Goal: Task Accomplishment & Management: Manage account settings

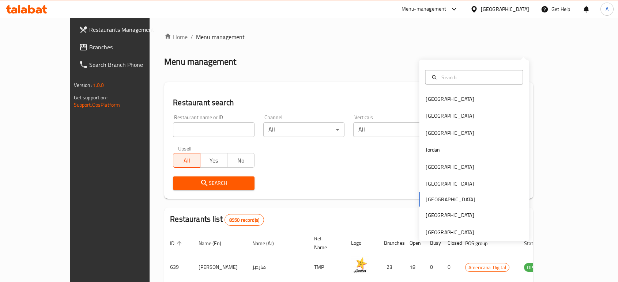
scroll to position [41, 0]
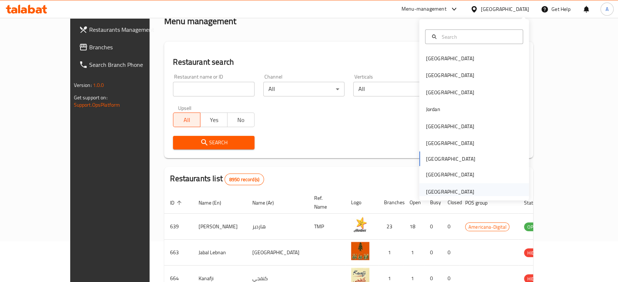
click at [451, 190] on div "[GEOGRAPHIC_DATA]" at bounding box center [450, 192] width 48 height 8
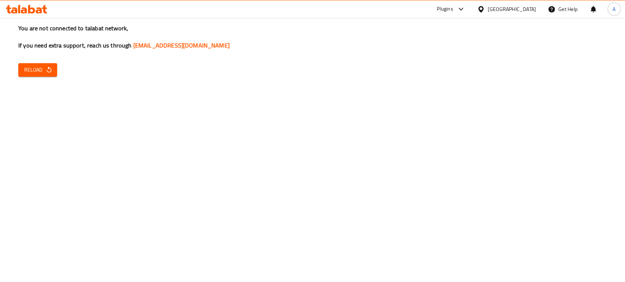
click at [31, 68] on span "Reload" at bounding box center [37, 69] width 27 height 9
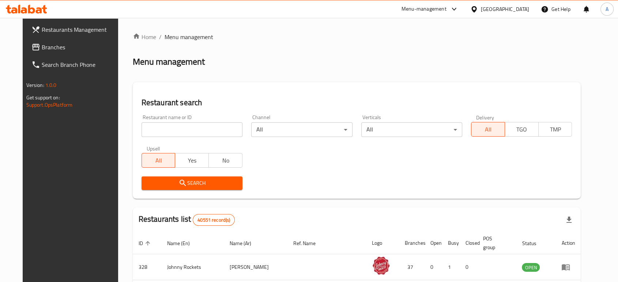
click at [64, 46] on span "Branches" at bounding box center [81, 47] width 78 height 9
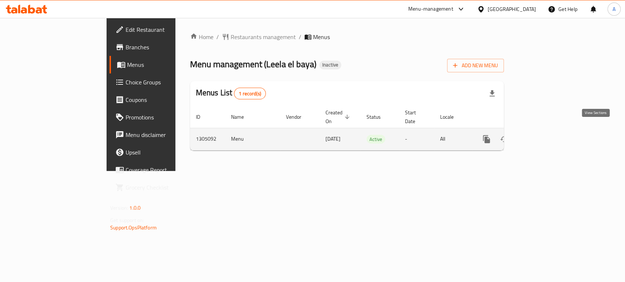
click at [548, 131] on link "enhanced table" at bounding box center [539, 140] width 18 height 18
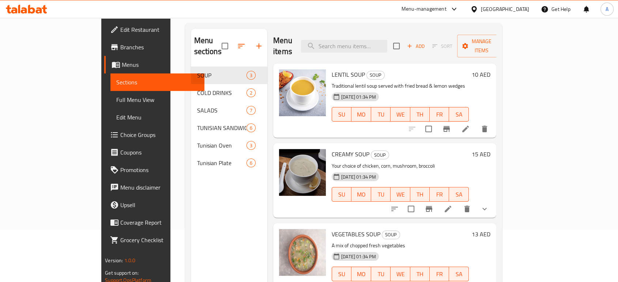
scroll to position [102, 0]
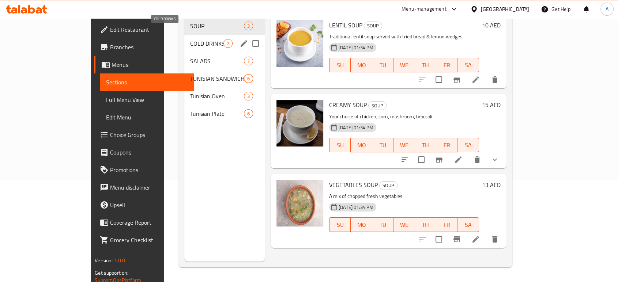
click at [190, 39] on span "COLD DRINKS" at bounding box center [206, 43] width 33 height 9
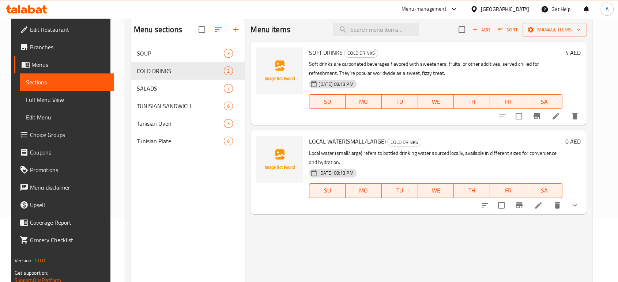
scroll to position [21, 0]
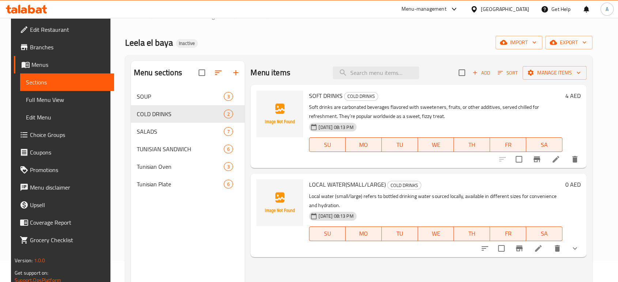
click at [322, 90] on div "SOFT DRINKS COLD DRINKS Soft drinks are carbonated beverages flavored with swee…" at bounding box center [435, 127] width 259 height 78
click at [333, 182] on span "LOCAL WATER(SMALL/LARGE)" at bounding box center [347, 184] width 77 height 11
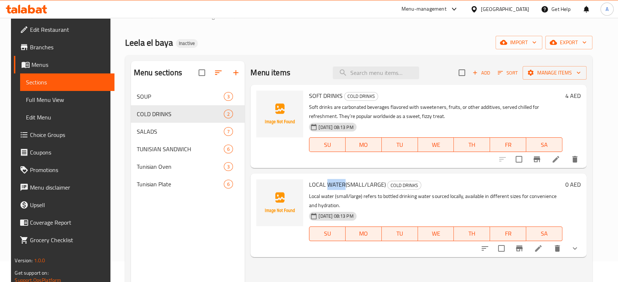
copy span "WATER"
click at [518, 221] on div "11-08-2025 08:13 PM SU MO TU WE TH FR SA" at bounding box center [435, 229] width 259 height 40
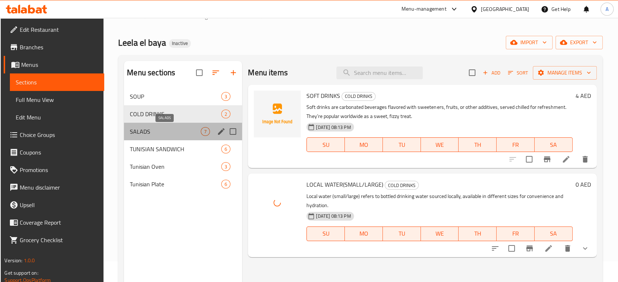
click at [164, 129] on span "SALADS" at bounding box center [165, 131] width 71 height 9
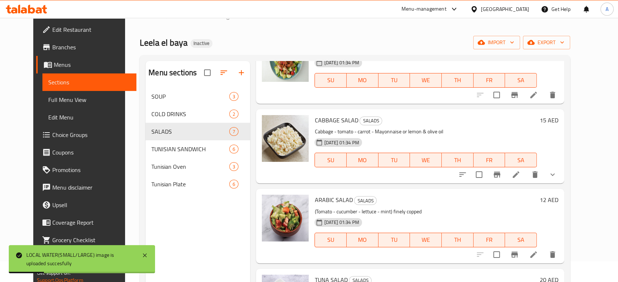
scroll to position [102, 0]
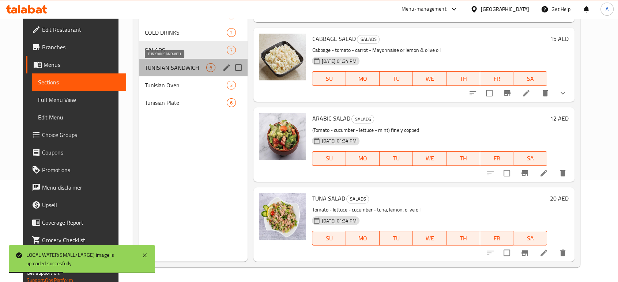
click at [164, 70] on span "TUNISIAN SANDWICH" at bounding box center [176, 67] width 62 height 9
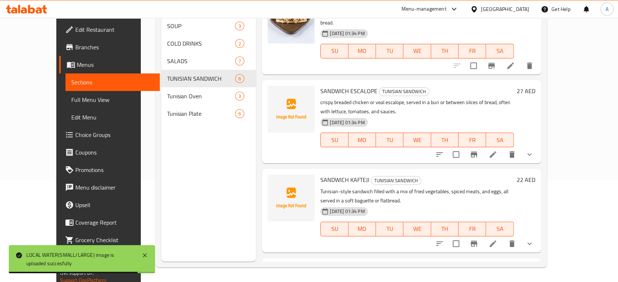
scroll to position [80, 0]
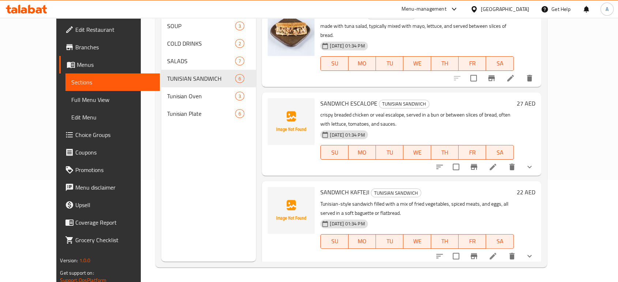
click at [352, 98] on span "SANDWICH ESCALOPE" at bounding box center [349, 103] width 57 height 11
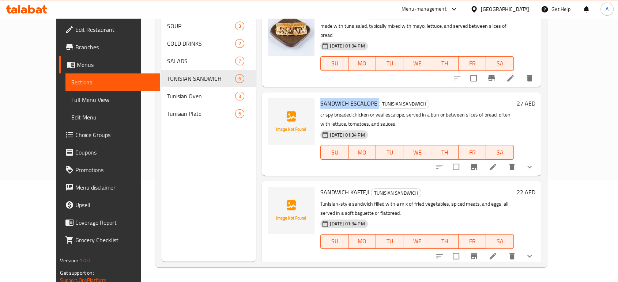
click at [352, 98] on span "SANDWICH ESCALOPE" at bounding box center [349, 103] width 57 height 11
click at [357, 112] on p "crispy breaded chicken or veal escalope, served in a bun or between slices of b…" at bounding box center [417, 119] width 193 height 18
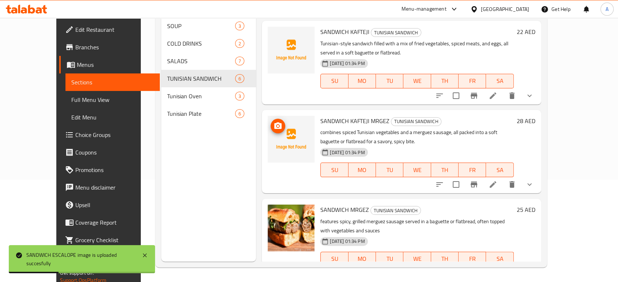
scroll to position [243, 0]
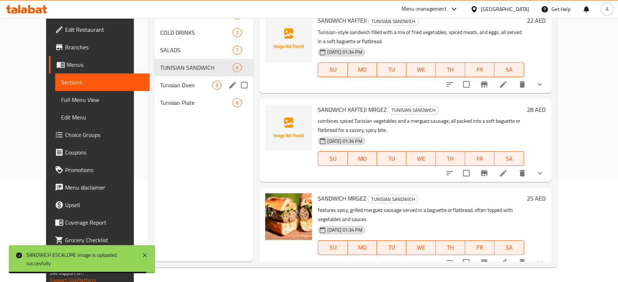
click at [167, 80] on div "Tunisian Oven 3" at bounding box center [203, 85] width 99 height 18
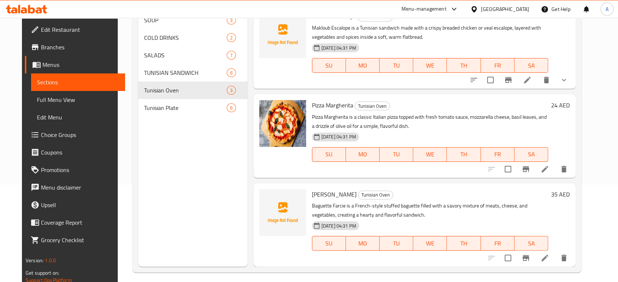
scroll to position [102, 0]
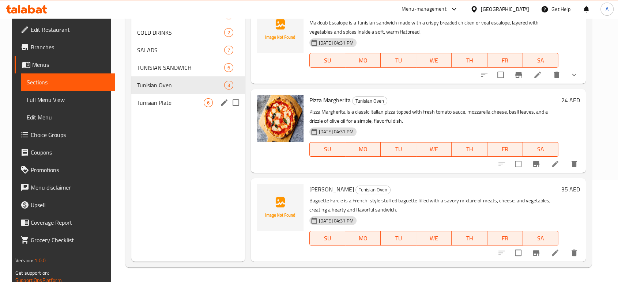
click at [168, 103] on span "Tunisian Plate" at bounding box center [170, 102] width 67 height 9
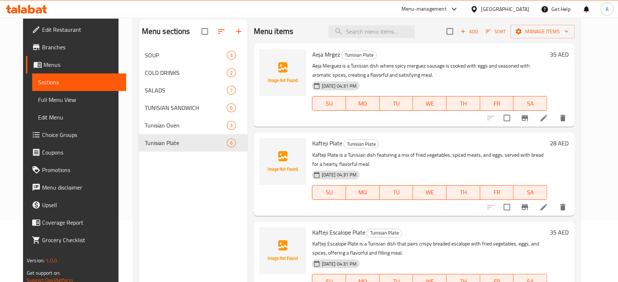
scroll to position [21, 0]
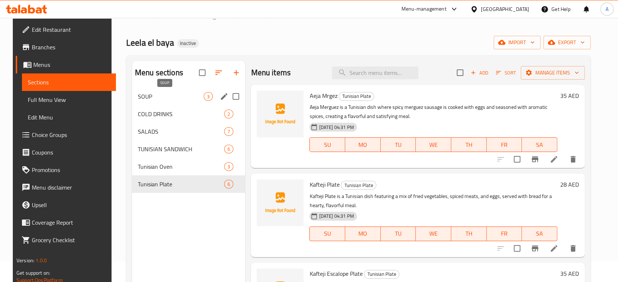
click at [146, 98] on span "SOUP" at bounding box center [171, 96] width 66 height 9
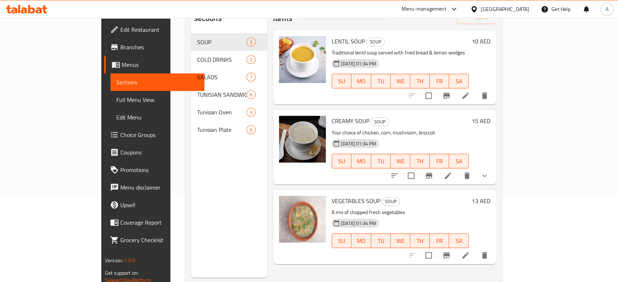
scroll to position [102, 0]
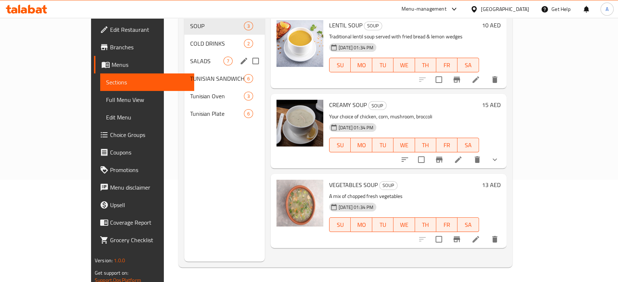
click at [184, 37] on div "COLD DRINKS 2" at bounding box center [224, 44] width 80 height 18
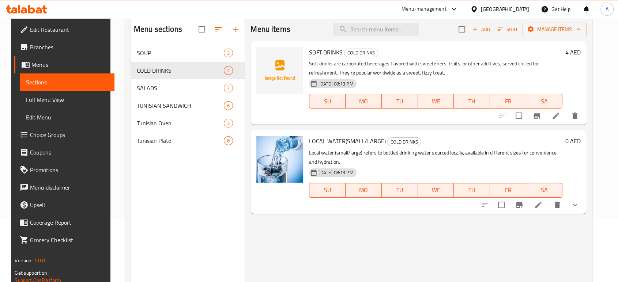
scroll to position [21, 0]
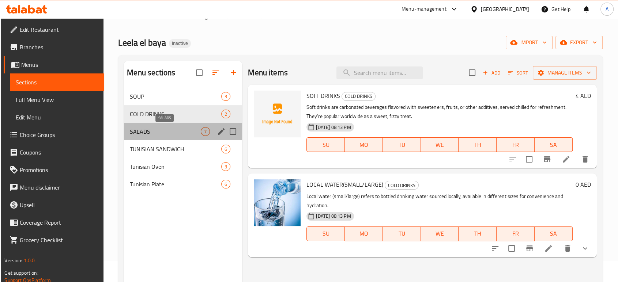
click at [156, 131] on span "SALADS" at bounding box center [165, 131] width 71 height 9
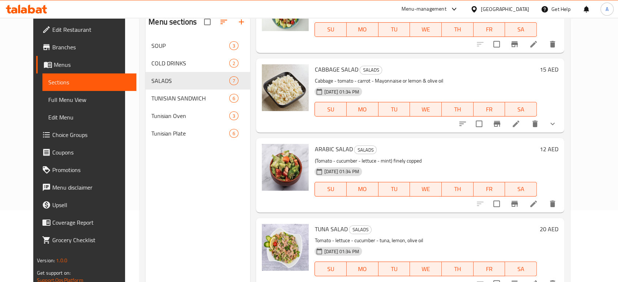
scroll to position [102, 0]
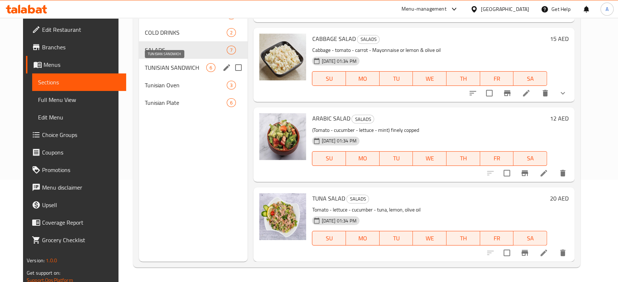
click at [167, 69] on span "TUNISIAN SANDWICH" at bounding box center [176, 67] width 62 height 9
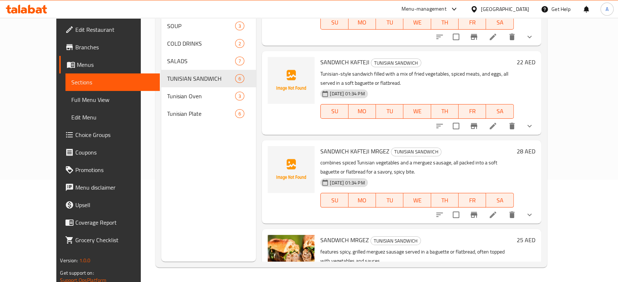
scroll to position [161, 0]
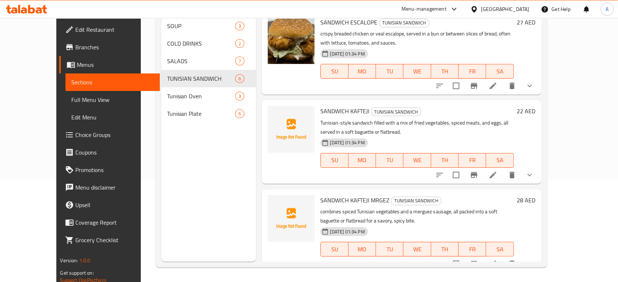
click at [351, 195] on span "SANDWICH KAFTEJI MRGEZ" at bounding box center [355, 200] width 69 height 11
copy span "KAFTEJI"
drag, startPoint x: 577, startPoint y: 254, endPoint x: 549, endPoint y: 234, distance: 33.6
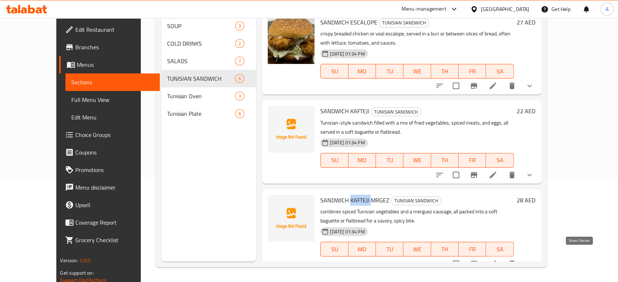
click at [534, 260] on icon "show more" at bounding box center [529, 264] width 9 height 9
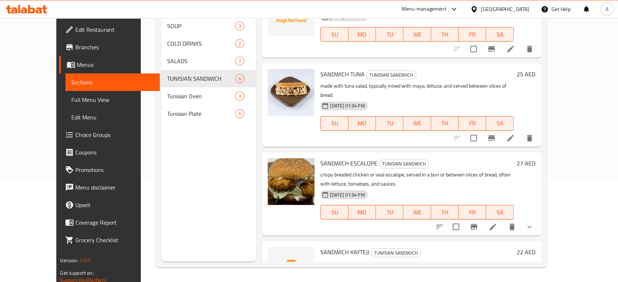
scroll to position [101, 0]
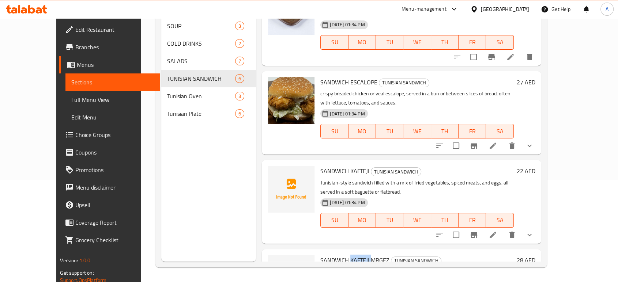
copy span "KAFTEJI"
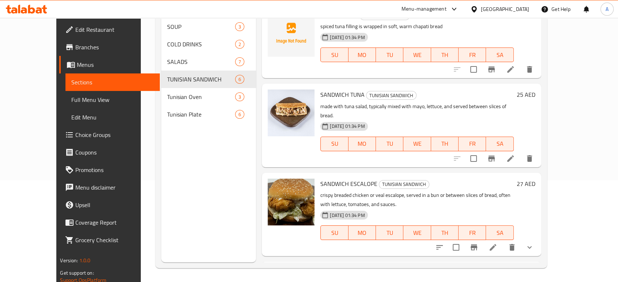
scroll to position [0, 0]
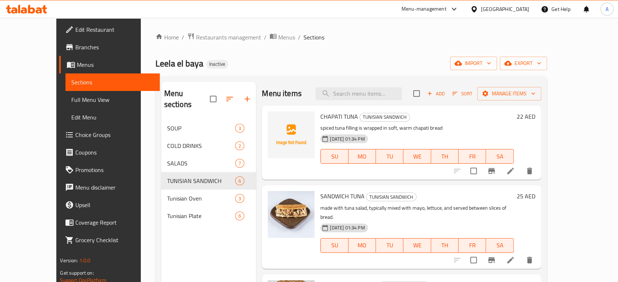
click at [323, 112] on span "CHAPATI TUNA" at bounding box center [340, 116] width 38 height 11
copy h6 "CHAPATI TUNA"
click at [321, 117] on span "CHAPATI TUNA" at bounding box center [340, 116] width 38 height 11
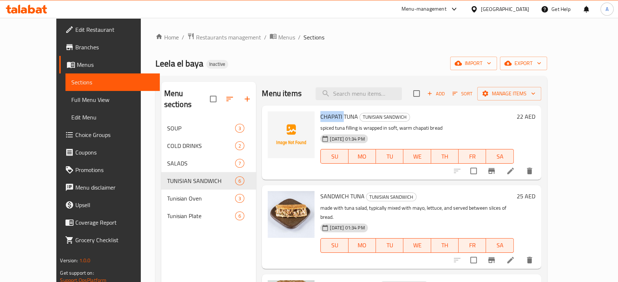
click at [321, 117] on span "CHAPATI TUNA" at bounding box center [340, 116] width 38 height 11
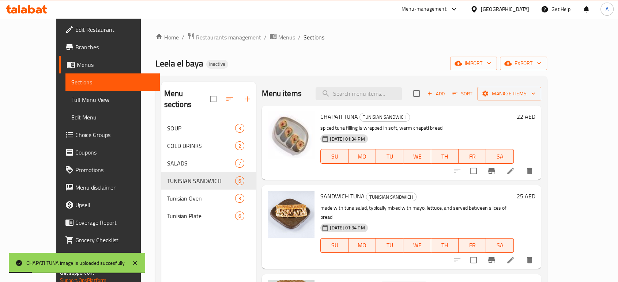
click at [338, 60] on div "Leela el baya Inactive import export" at bounding box center [351, 64] width 392 height 14
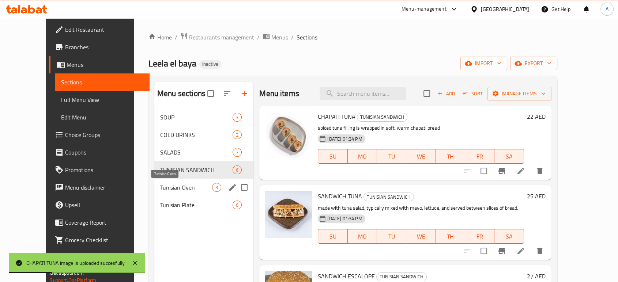
click at [168, 191] on span "Tunisian Oven" at bounding box center [186, 187] width 52 height 9
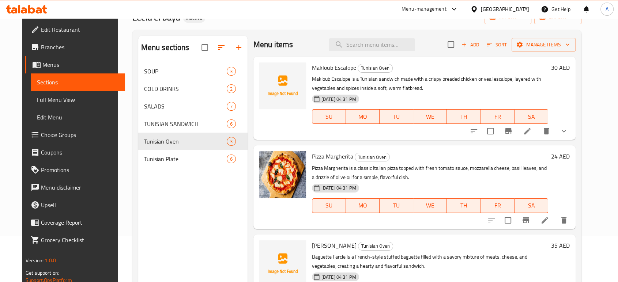
scroll to position [102, 0]
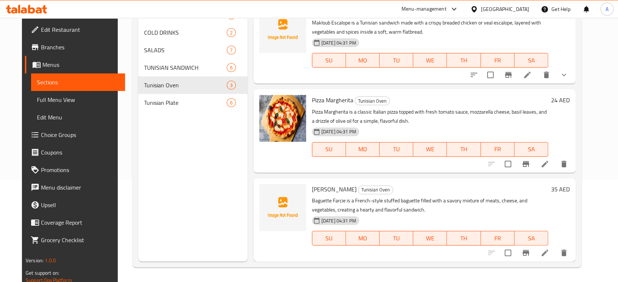
click at [321, 188] on span "Baguette Farcie" at bounding box center [334, 189] width 45 height 11
copy span "Baguette"
click at [329, 189] on span "Baguette Farcie" at bounding box center [334, 189] width 45 height 11
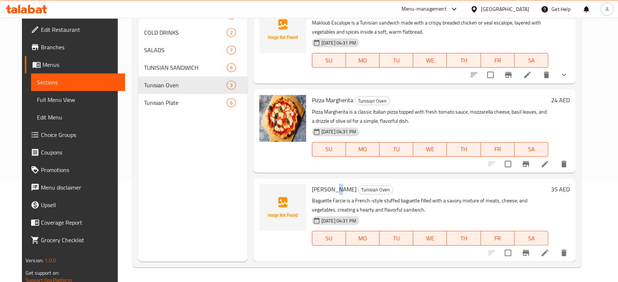
click at [329, 189] on span "Baguette Farcie" at bounding box center [334, 189] width 45 height 11
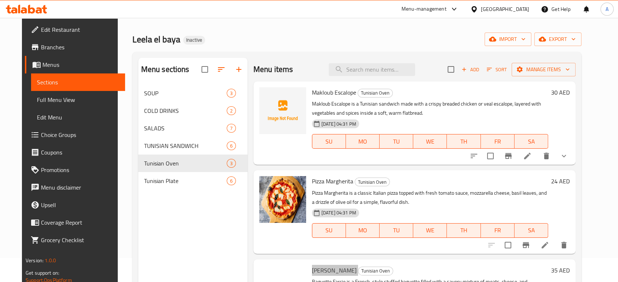
scroll to position [0, 0]
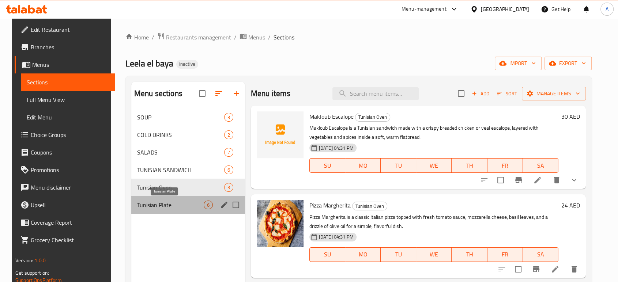
click at [154, 205] on span "Tunisian Plate" at bounding box center [170, 205] width 67 height 9
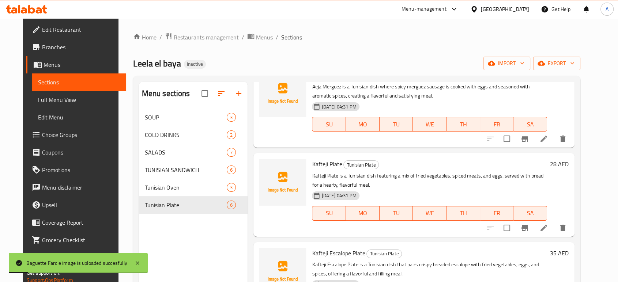
scroll to position [41, 0]
click at [326, 167] on span "Kafteji Plate" at bounding box center [327, 165] width 30 height 11
copy h6 "Kafteji Plate"
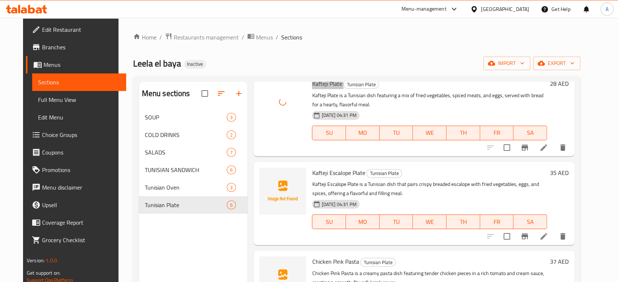
scroll to position [162, 0]
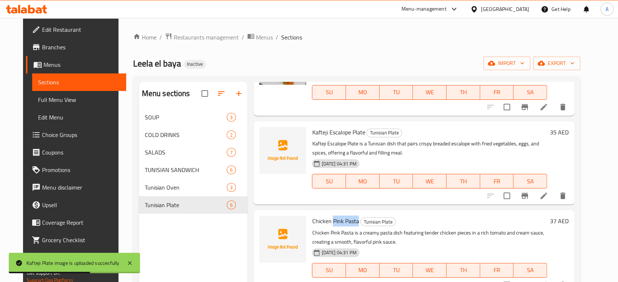
drag, startPoint x: 327, startPoint y: 222, endPoint x: 352, endPoint y: 216, distance: 25.6
click at [352, 222] on span "Chicken Pink Pasta" at bounding box center [335, 221] width 47 height 11
copy span "Pink Pasta"
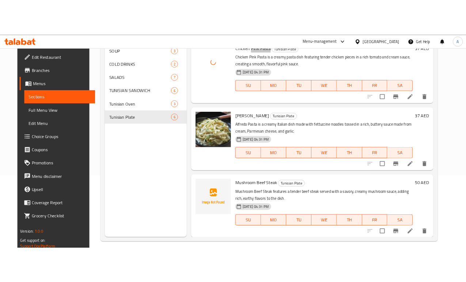
scroll to position [102, 0]
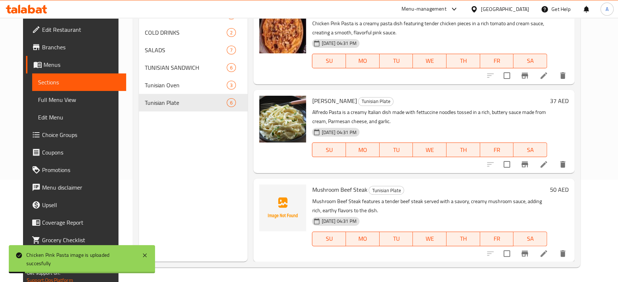
click at [340, 191] on span "Mushroom Beef Steak" at bounding box center [339, 189] width 55 height 11
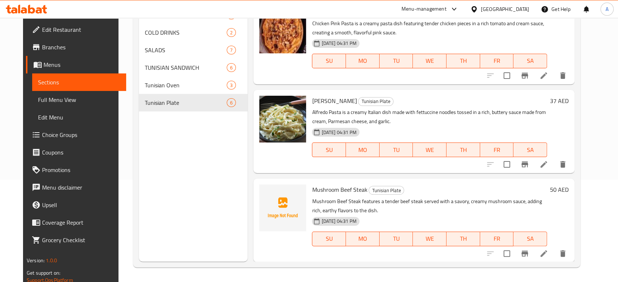
click at [361, 191] on span "Mushroom Beef Steak" at bounding box center [339, 189] width 55 height 11
drag, startPoint x: 361, startPoint y: 191, endPoint x: 312, endPoint y: 187, distance: 48.4
click at [312, 187] on span "Mushroom Beef Steak" at bounding box center [339, 189] width 55 height 11
copy h6 "Mushroom Beef Steak"
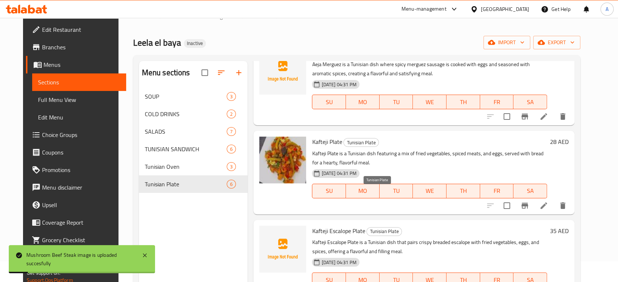
scroll to position [0, 0]
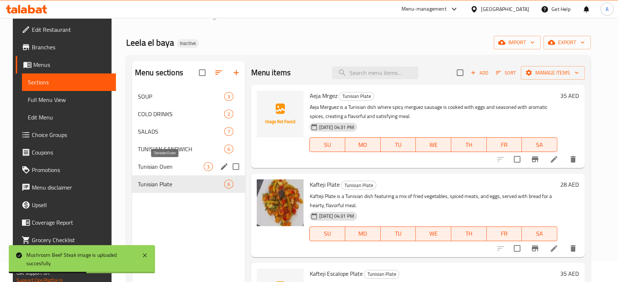
click at [173, 162] on span "Tunisian Oven" at bounding box center [171, 166] width 66 height 9
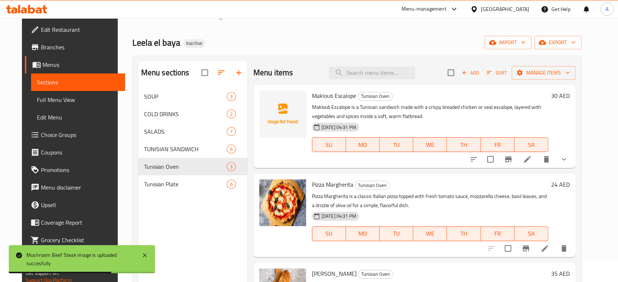
click at [419, 131] on div "11-08-2025 04:31 PM SU MO TU WE TH FR SA" at bounding box center [430, 140] width 242 height 40
click at [576, 43] on span "export" at bounding box center [557, 42] width 35 height 9
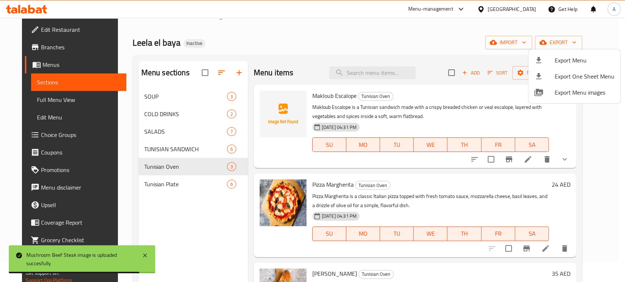
click at [578, 60] on span "Export Menu" at bounding box center [584, 60] width 60 height 9
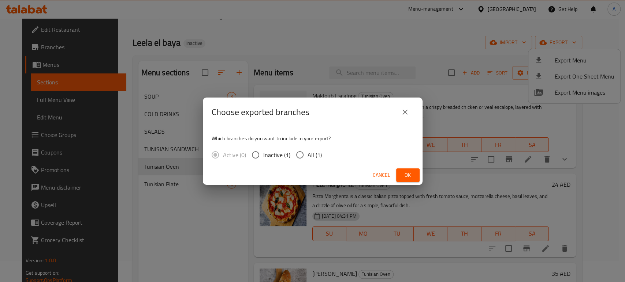
click at [318, 151] on span "All (1)" at bounding box center [314, 155] width 14 height 9
click at [307, 150] on input "All (1)" at bounding box center [299, 154] width 15 height 15
radio input "true"
click at [416, 175] on button "Ok" at bounding box center [407, 176] width 23 height 14
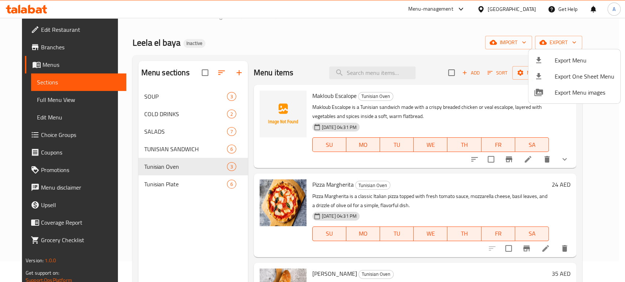
click at [410, 178] on div at bounding box center [312, 141] width 625 height 282
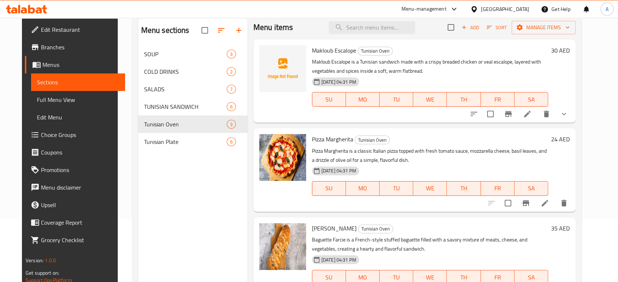
scroll to position [102, 0]
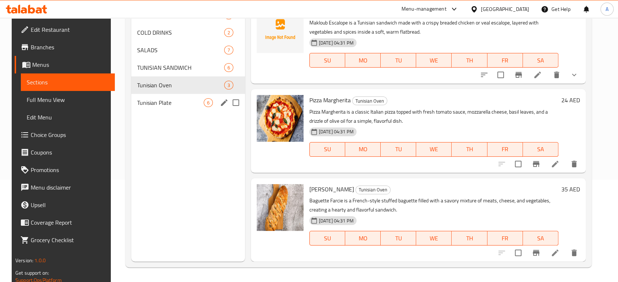
click at [153, 108] on div "Tunisian Plate 6" at bounding box center [188, 103] width 114 height 18
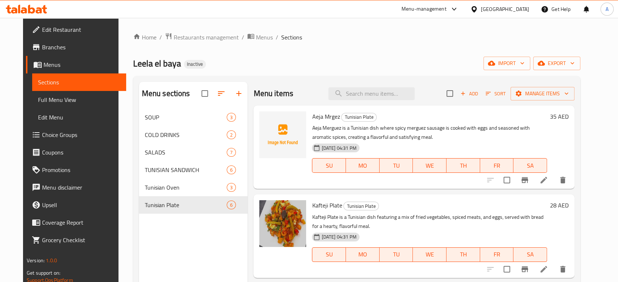
click at [326, 116] on span "Aeja Mrgez" at bounding box center [326, 116] width 28 height 11
copy h6 "Aeja Mrgez"
click at [415, 130] on p "Aeja Merguez is a Tunisian dish where spicy merguez sausage is cooked with eggs…" at bounding box center [429, 133] width 235 height 18
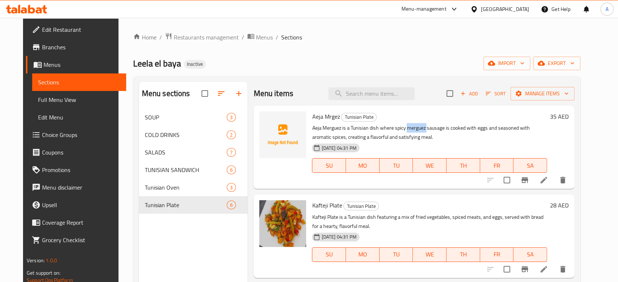
click at [415, 130] on p "Aeja Merguez is a Tunisian dish where spicy merguez sausage is cooked with eggs…" at bounding box center [429, 133] width 235 height 18
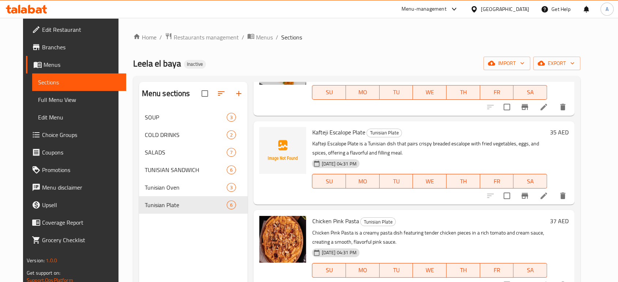
click at [409, 41] on ol "Home / Restaurants management / Menus / Sections" at bounding box center [356, 38] width 447 height 10
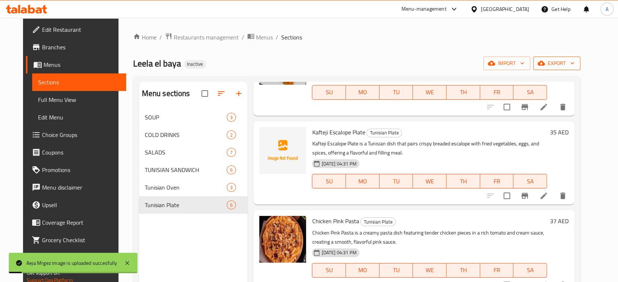
click at [575, 67] on span "export" at bounding box center [556, 63] width 35 height 9
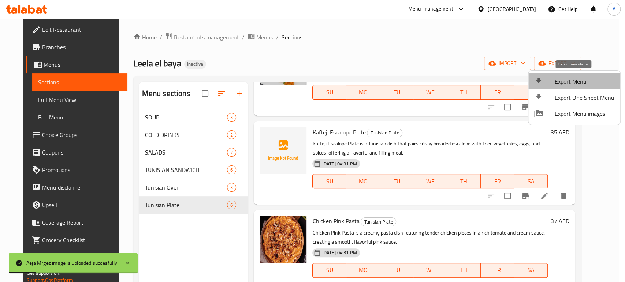
click at [565, 78] on span "Export Menu" at bounding box center [584, 81] width 60 height 9
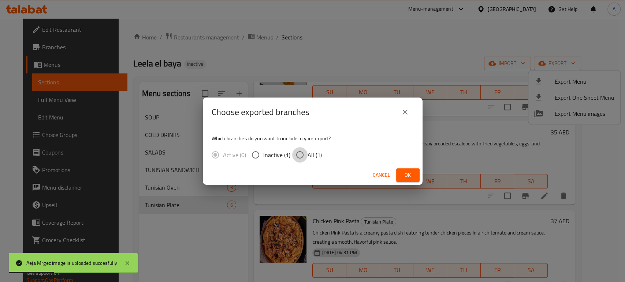
click at [296, 152] on input "All (1)" at bounding box center [299, 154] width 15 height 15
radio input "true"
click at [405, 175] on span "Ok" at bounding box center [408, 175] width 12 height 9
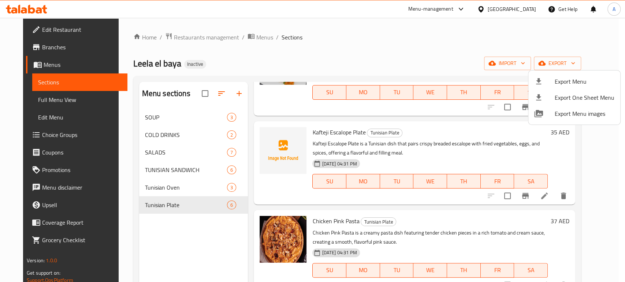
drag, startPoint x: 278, startPoint y: 57, endPoint x: 284, endPoint y: 41, distance: 17.1
click at [278, 57] on div at bounding box center [312, 141] width 625 height 282
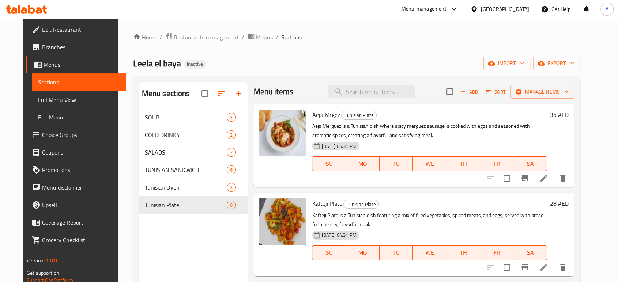
scroll to position [0, 0]
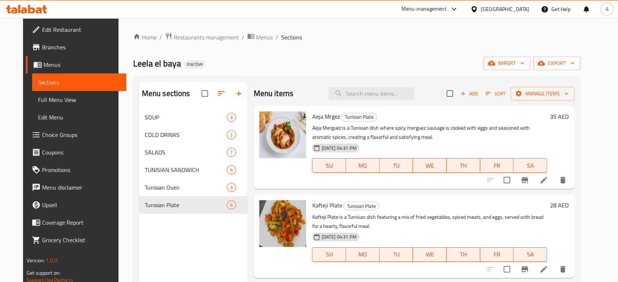
click at [513, 10] on div "[GEOGRAPHIC_DATA]" at bounding box center [505, 9] width 48 height 8
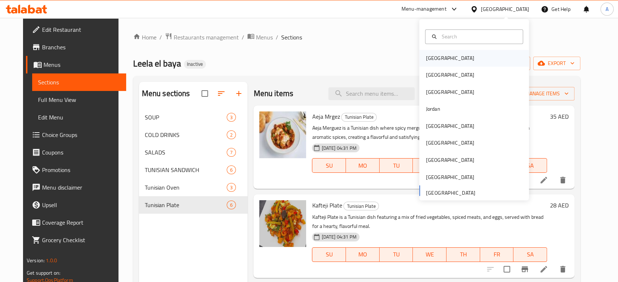
click at [455, 64] on div "[GEOGRAPHIC_DATA]" at bounding box center [474, 58] width 110 height 17
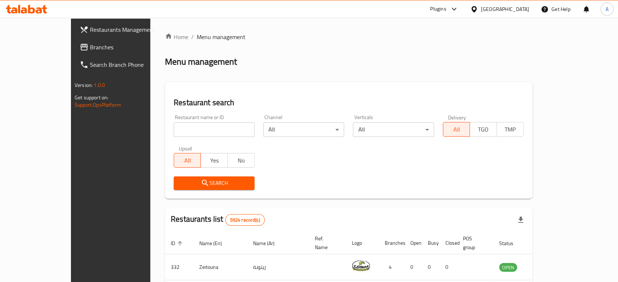
click at [90, 46] on span "Branches" at bounding box center [129, 47] width 78 height 9
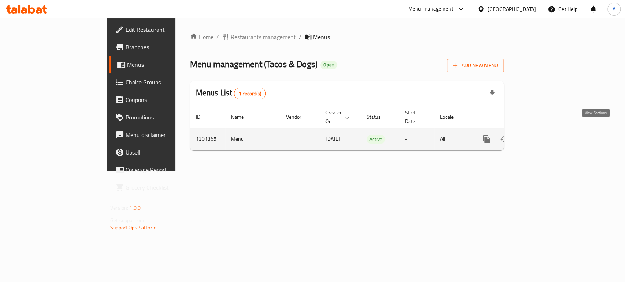
click at [543, 135] on icon "enhanced table" at bounding box center [539, 139] width 9 height 9
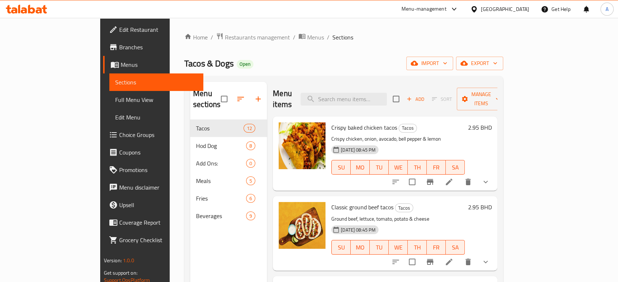
click at [109, 94] on link "Full Menu View" at bounding box center [156, 100] width 94 height 18
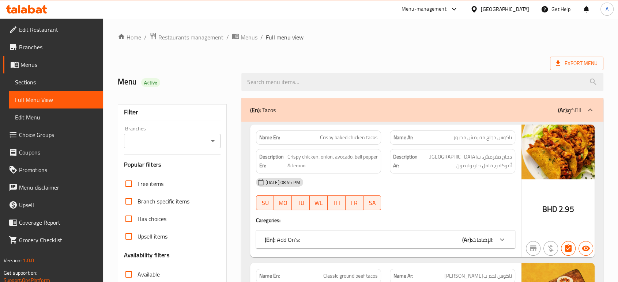
scroll to position [29, 0]
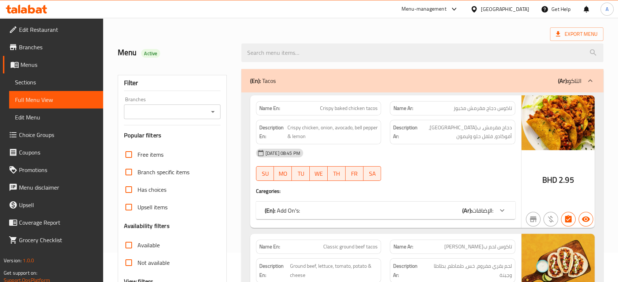
drag, startPoint x: 403, startPoint y: 163, endPoint x: 401, endPoint y: 160, distance: 4.3
click at [403, 162] on div "19-07-2025 08:45 PM SU MO TU WE TH FR SA" at bounding box center [386, 165] width 268 height 41
click at [402, 162] on div "19-07-2025 08:45 PM SU MO TU WE TH FR SA" at bounding box center [386, 165] width 268 height 41
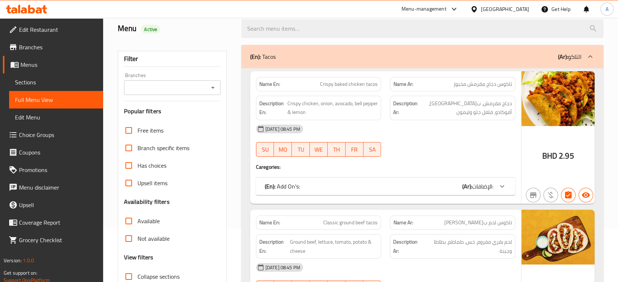
scroll to position [110, 0]
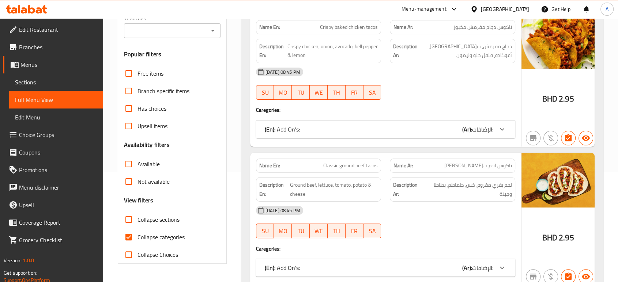
click at [151, 236] on span "Collapse categories" at bounding box center [161, 237] width 47 height 9
click at [138, 236] on input "Collapse categories" at bounding box center [129, 238] width 18 height 18
checkbox input "false"
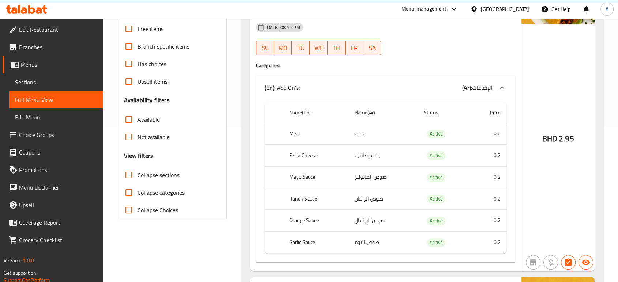
scroll to position [0, 0]
